Goal: Information Seeking & Learning: Learn about a topic

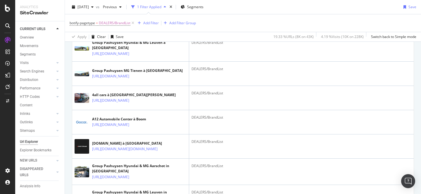
scroll to position [198, 0]
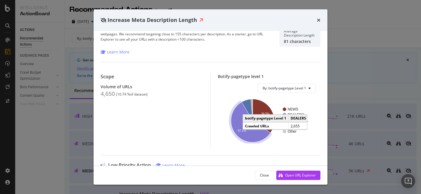
scroll to position [101, 0]
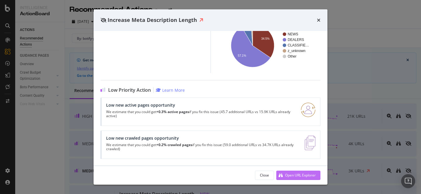
click at [298, 173] on div "Open URL Explorer" at bounding box center [300, 175] width 31 height 5
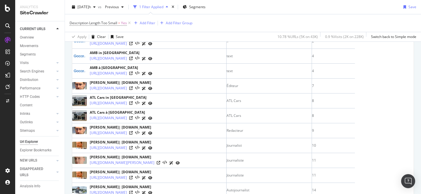
scroll to position [255, 0]
